Goal: Transaction & Acquisition: Purchase product/service

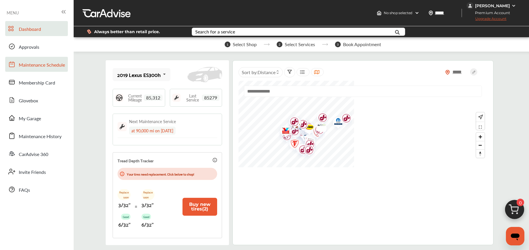
click at [36, 69] on span "Maintenance Schedule" at bounding box center [42, 65] width 46 height 8
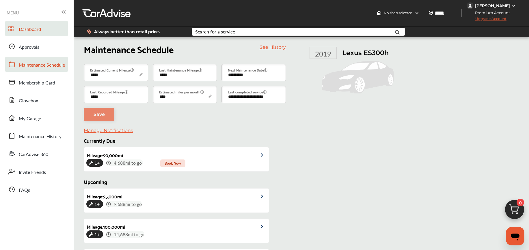
click at [34, 32] on span "Dashboard" at bounding box center [30, 30] width 22 height 8
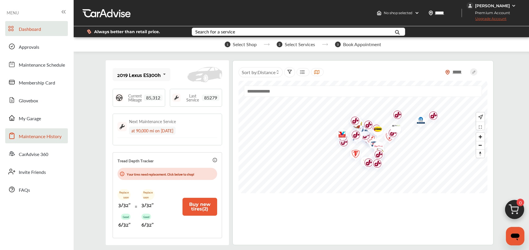
click at [36, 131] on link "Maintenance History" at bounding box center [36, 135] width 63 height 15
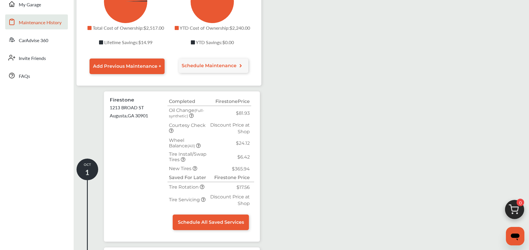
scroll to position [177, 0]
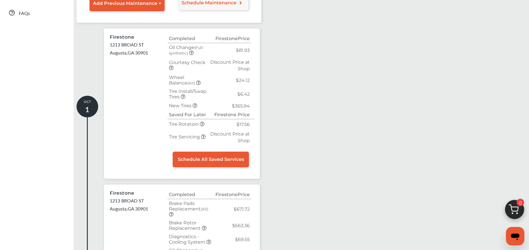
click at [203, 137] on icon at bounding box center [203, 137] width 5 height 5
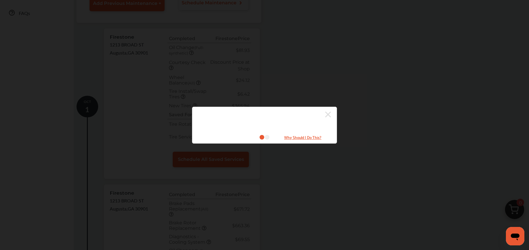
click at [332, 115] on div "Why Should I Do This?" at bounding box center [264, 125] width 145 height 37
click at [320, 107] on div "Why Should I Do This?" at bounding box center [264, 125] width 529 height 250
click at [330, 113] on icon at bounding box center [328, 114] width 6 height 9
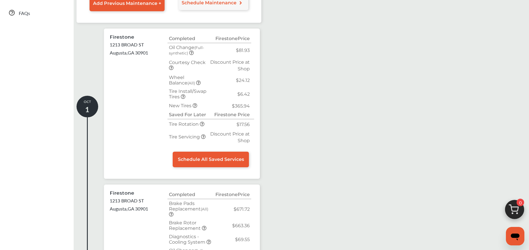
scroll to position [0, 0]
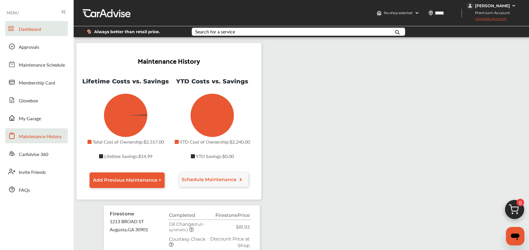
click at [38, 32] on span "Dashboard" at bounding box center [30, 30] width 22 height 8
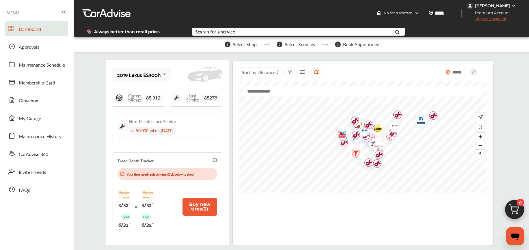
click at [294, 43] on span "Select Services" at bounding box center [300, 44] width 30 height 5
click at [271, 45] on div "1 Select Shop 2 Select Services 3 Book Appointment" at bounding box center [303, 44] width 458 height 14
click at [278, 44] on span "2" at bounding box center [279, 45] width 6 height 6
click at [231, 46] on div "1 Select Shop" at bounding box center [241, 45] width 32 height 6
click at [201, 37] on input "text" at bounding box center [289, 32] width 195 height 9
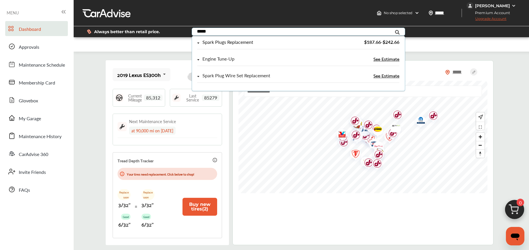
type input "*****"
click at [243, 40] on div "Spark Plugs Replacement" at bounding box center [227, 42] width 51 height 5
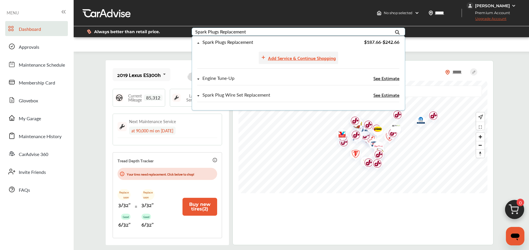
click at [289, 60] on div "Add Service & Continue Shopping" at bounding box center [302, 58] width 68 height 8
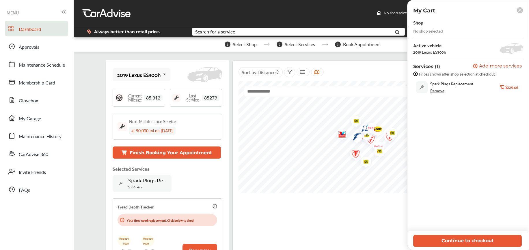
click at [466, 83] on span "Spark Plugs Replacement" at bounding box center [451, 83] width 43 height 5
click at [437, 33] on div "No shop selected" at bounding box center [428, 31] width 30 height 5
click at [483, 241] on button "Continue to checkout" at bounding box center [467, 241] width 109 height 12
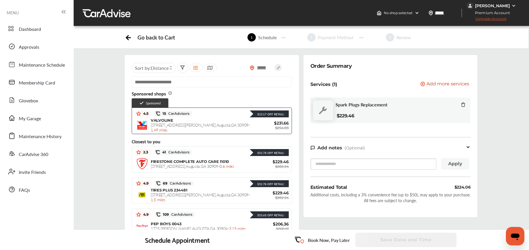
click at [128, 33] on icon at bounding box center [128, 36] width 7 height 7
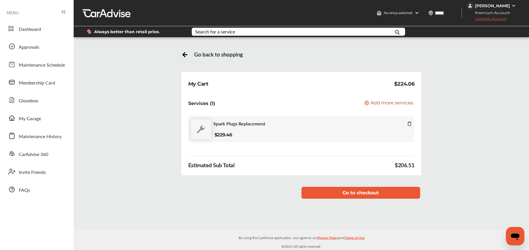
click at [397, 103] on span "Add more services" at bounding box center [391, 103] width 43 height 5
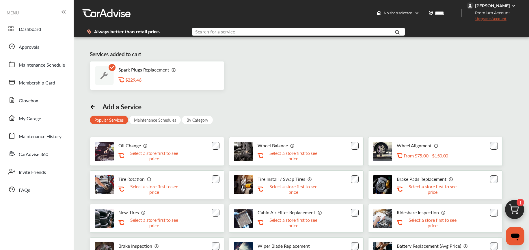
click at [250, 29] on input "text" at bounding box center [289, 32] width 195 height 9
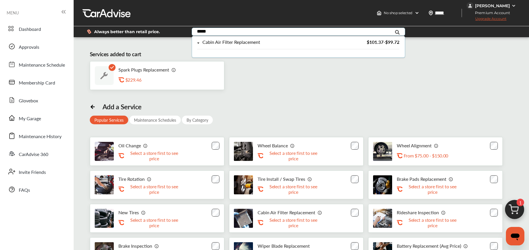
type input "*****"
click at [266, 55] on div "Cabin Air Filter Replacement $101.37 - $99.72" at bounding box center [298, 47] width 213 height 22
click at [263, 43] on div "Cabin Air Filter Replacement" at bounding box center [267, 42] width 141 height 5
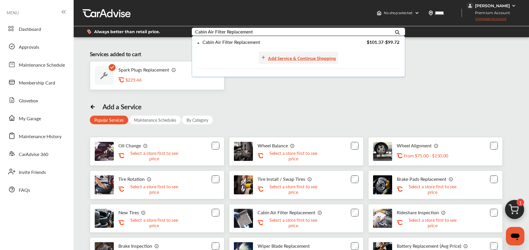
click at [285, 58] on div "Add Service & Continue Shopping" at bounding box center [302, 58] width 68 height 8
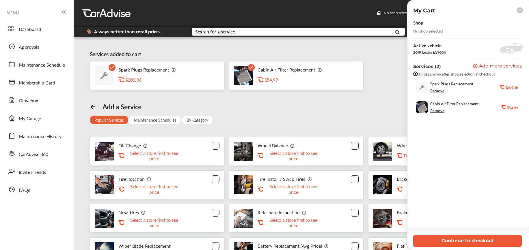
click at [297, 106] on div "Add a Service Popular Services Maintenance Schedules By Category Oil Change .st…" at bounding box center [301, 201] width 423 height 197
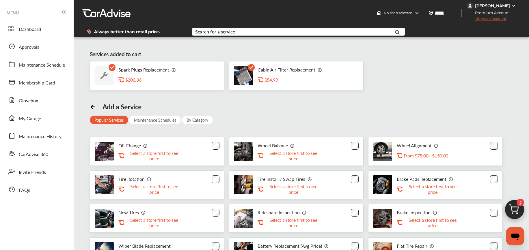
click at [323, 83] on div "Cabin Air Filter Replacement .st0{fill:#FA4A1C;} $54.99" at bounding box center [296, 75] width 134 height 29
click at [253, 31] on input "text" at bounding box center [289, 32] width 195 height 9
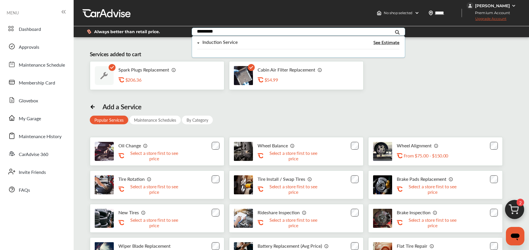
type input "*********"
click at [319, 43] on div "Induction Service" at bounding box center [267, 42] width 141 height 5
type input "**********"
click at [264, 44] on div "Brake Fluid Level Warning Indicator Switch Replacement" at bounding box center [259, 42] width 114 height 5
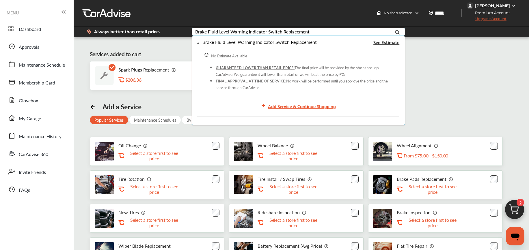
click at [168, 91] on div "Services added to cart Spark Plugs Replacement .st0{fill:#FA4A1C;} $206.36 Cabi…" at bounding box center [301, 171] width 452 height 259
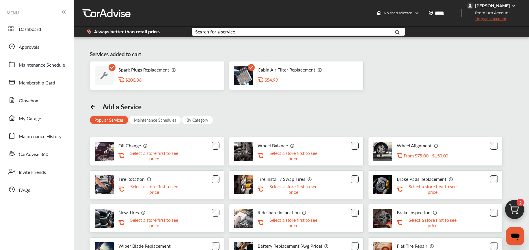
click at [224, 27] on div "Search for a service Search for... All Common Services Maintenance Schedules" at bounding box center [301, 31] width 228 height 11
click at [225, 31] on div "Search for a service" at bounding box center [215, 31] width 40 height 5
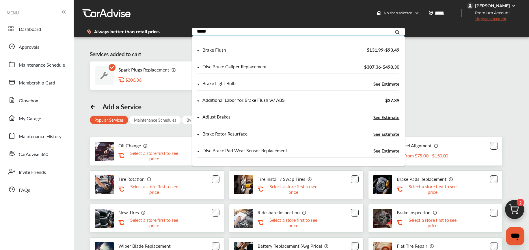
scroll to position [1, 0]
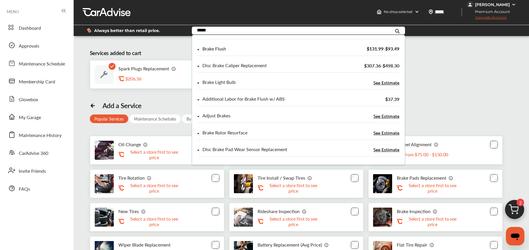
type input "*****"
click at [243, 47] on div "Brake Flush" at bounding box center [267, 48] width 141 height 5
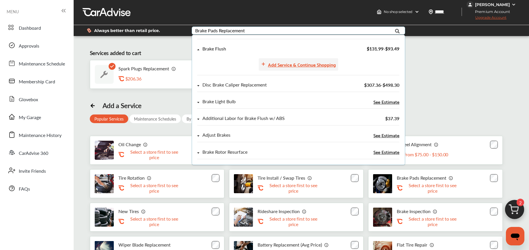
click at [297, 68] on div "Add Service & Continue Shopping" at bounding box center [302, 65] width 68 height 8
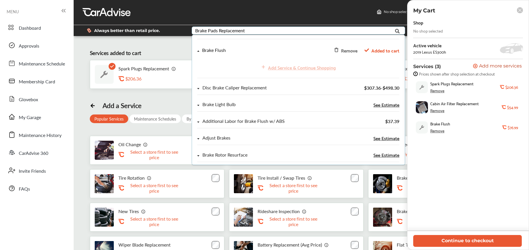
drag, startPoint x: 174, startPoint y: 102, endPoint x: 179, endPoint y: 92, distance: 10.7
click at [174, 102] on div "Add a Service Popular Services Maintenance Schedules By Category" at bounding box center [151, 113] width 123 height 22
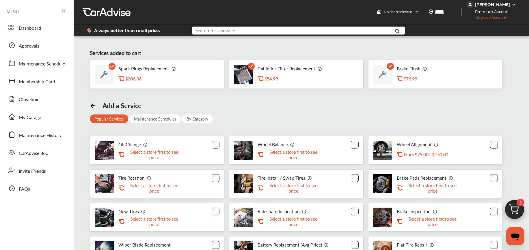
click at [235, 33] on input "text" at bounding box center [289, 31] width 195 height 9
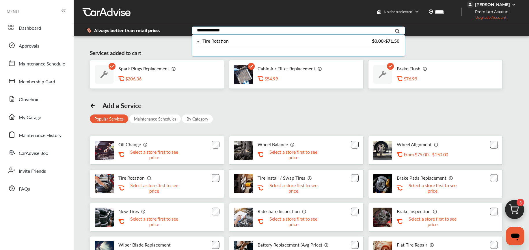
type input "**********"
click at [293, 41] on div "Tire Rotation" at bounding box center [267, 41] width 141 height 5
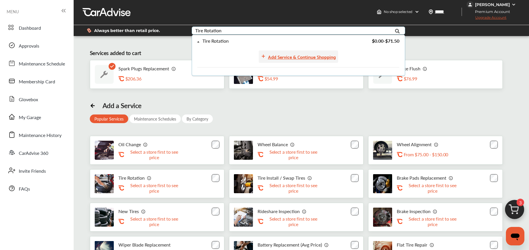
click at [298, 59] on div "Add Service & Continue Shopping" at bounding box center [302, 57] width 68 height 8
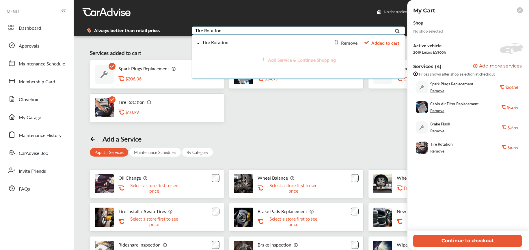
click at [173, 43] on div "Services added to cart Spark Plugs Replacement .st0{fill:#FA4A1C;} $206.36 Cabi…" at bounding box center [301, 186] width 452 height 292
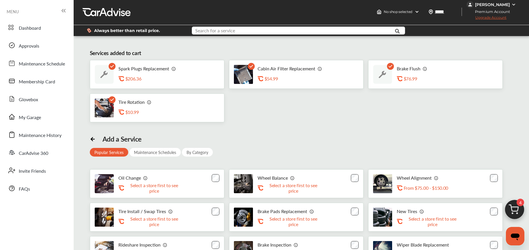
click at [237, 33] on input "text" at bounding box center [289, 31] width 195 height 9
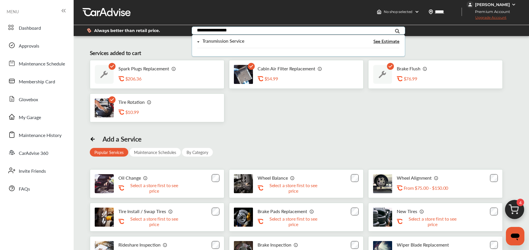
type input "**********"
click at [283, 40] on div "Transmission Service" at bounding box center [267, 41] width 141 height 5
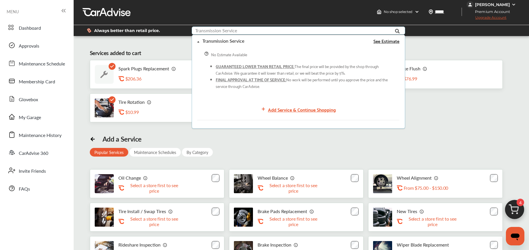
click at [249, 31] on input "text" at bounding box center [289, 31] width 195 height 9
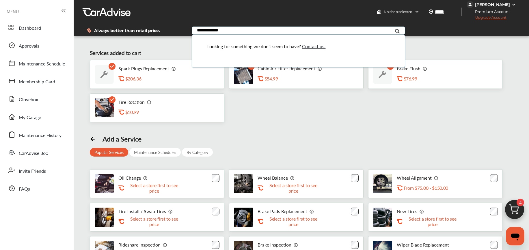
drag, startPoint x: 242, startPoint y: 34, endPoint x: 111, endPoint y: 30, distance: 131.6
click at [120, 31] on div "**********" at bounding box center [301, 30] width 438 height 20
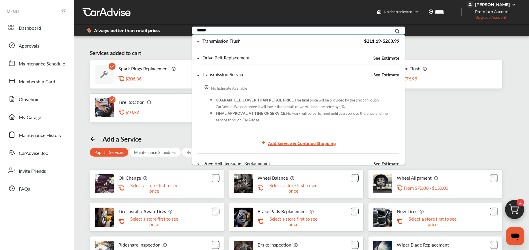
type input "*****"
click at [248, 44] on div "Transmission Flush $211.19 - $263.99" at bounding box center [298, 44] width 202 height 10
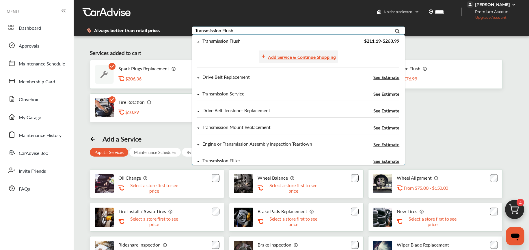
click at [292, 59] on div "Add Service & Continue Shopping" at bounding box center [302, 57] width 68 height 8
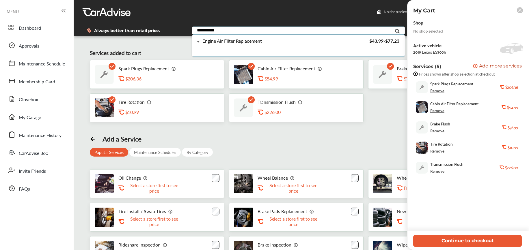
type input "**********"
click at [272, 43] on div "Engine Air Filter Replacement" at bounding box center [267, 41] width 141 height 5
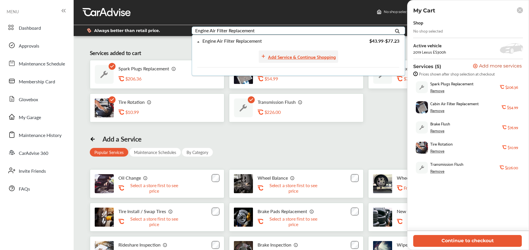
click at [297, 58] on div "Add Service & Continue Shopping" at bounding box center [302, 57] width 68 height 8
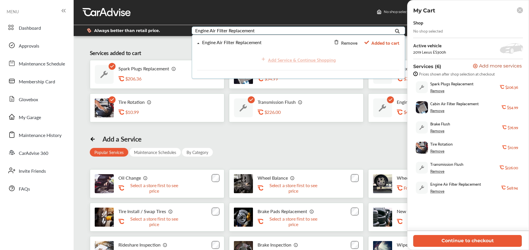
click at [440, 171] on div "Remove" at bounding box center [437, 171] width 14 height 5
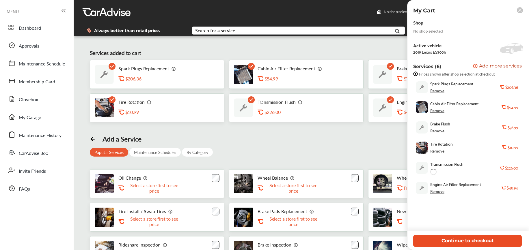
click at [471, 239] on button "Continue to checkout" at bounding box center [467, 241] width 109 height 12
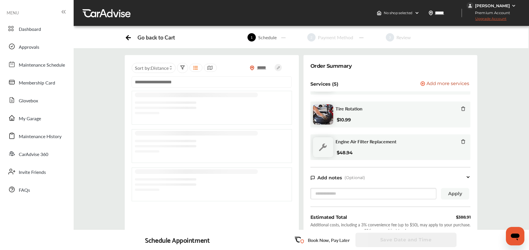
scroll to position [94, 0]
click at [461, 143] on icon at bounding box center [463, 141] width 5 height 5
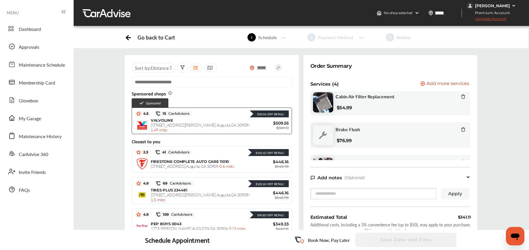
scroll to position [0, 0]
